Goal: Check status: Check status

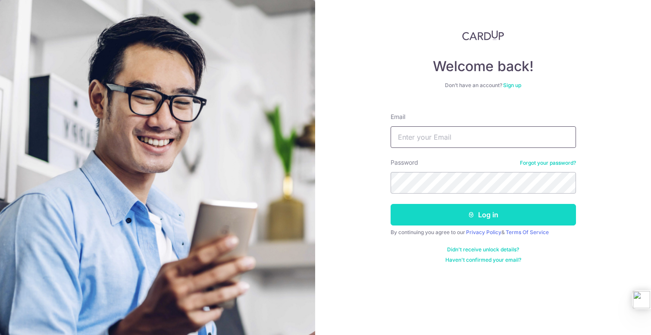
type input "[PERSON_NAME][EMAIL_ADDRESS][DOMAIN_NAME]"
click at [435, 207] on button "Log in" at bounding box center [483, 215] width 185 height 22
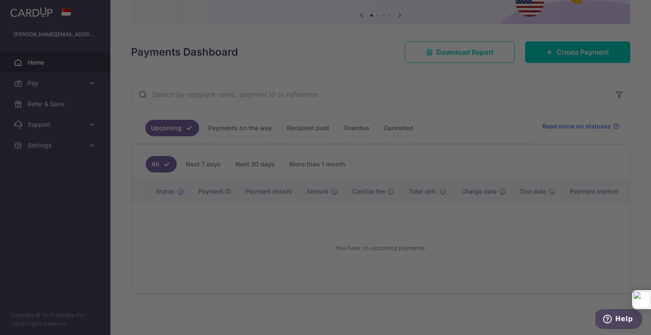
click at [237, 129] on div at bounding box center [328, 169] width 657 height 338
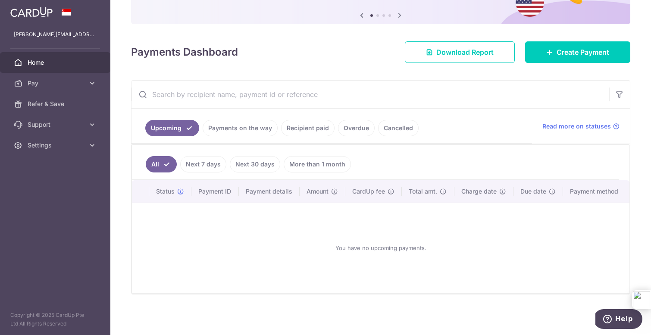
click at [251, 116] on ul "Upcoming Payments on the way Recipient paid Overdue Cancelled" at bounding box center [331, 126] width 400 height 35
click at [244, 125] on link "Payments on the way" at bounding box center [240, 128] width 75 height 16
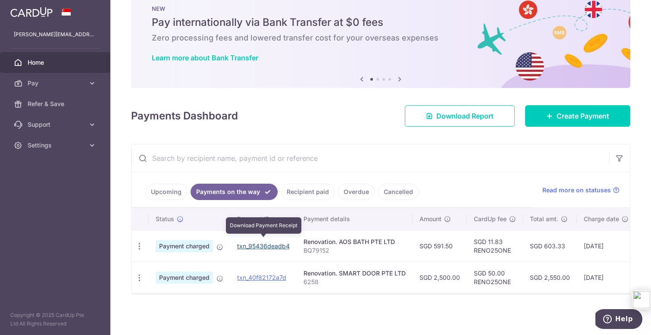
click at [251, 243] on link "txn_95436deadb4" at bounding box center [263, 245] width 53 height 7
